Goal: Task Accomplishment & Management: Use online tool/utility

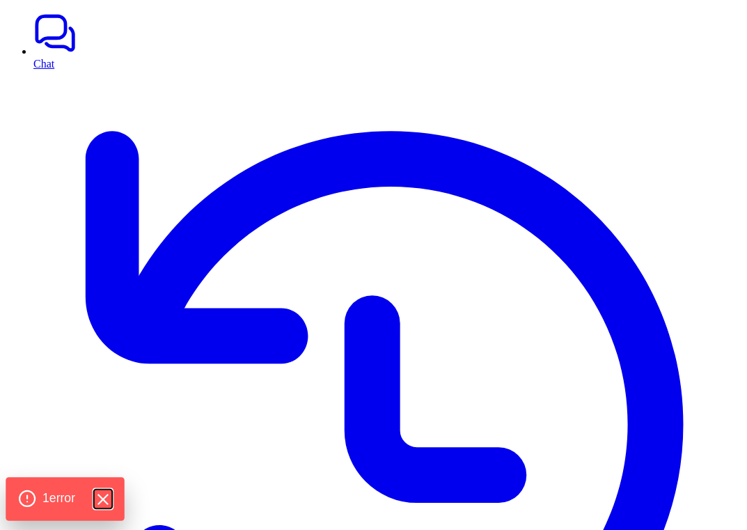
click at [105, 501] on icon "Hide Errors" at bounding box center [102, 498] width 9 height 9
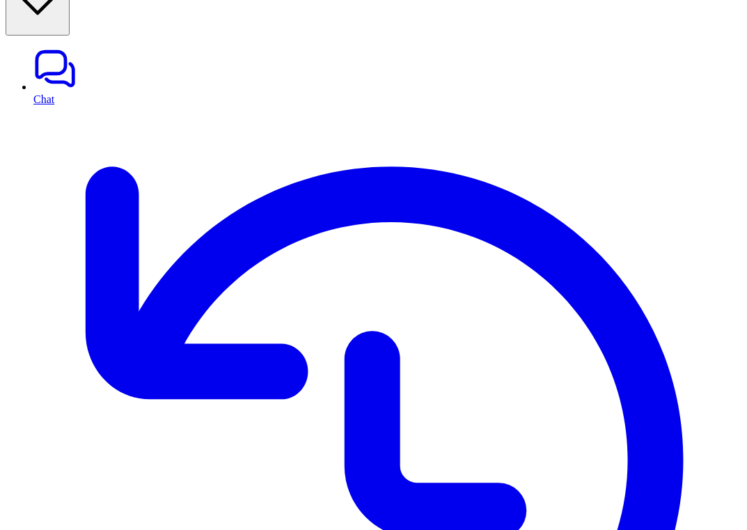
type input "**********"
